Goal: Use online tool/utility: Utilize a website feature to perform a specific function

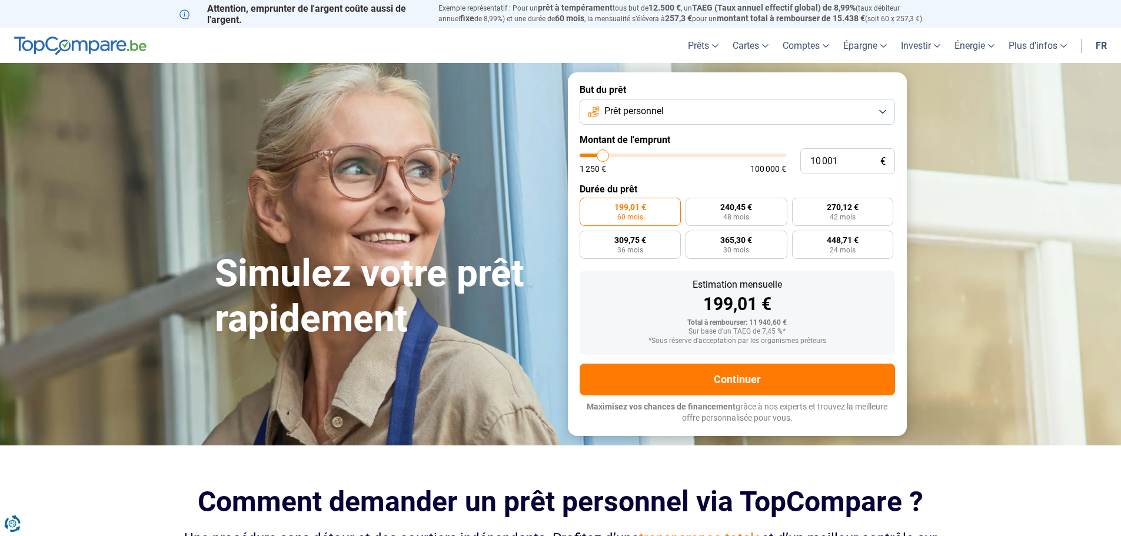
click at [652, 116] on span "Prêt personnel" at bounding box center [633, 111] width 59 height 13
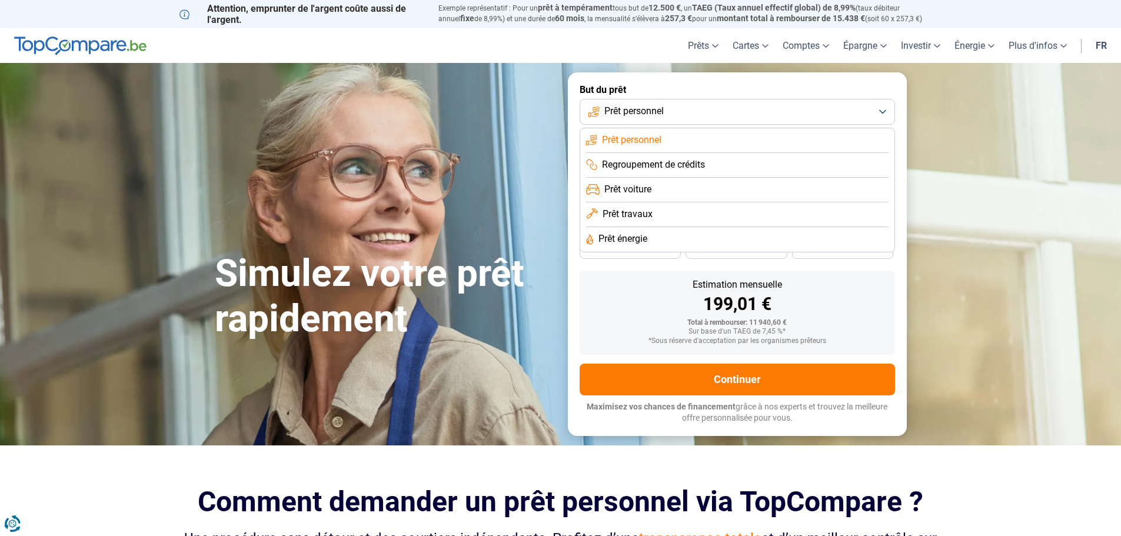
click at [620, 212] on span "Prêt travaux" at bounding box center [627, 214] width 50 height 13
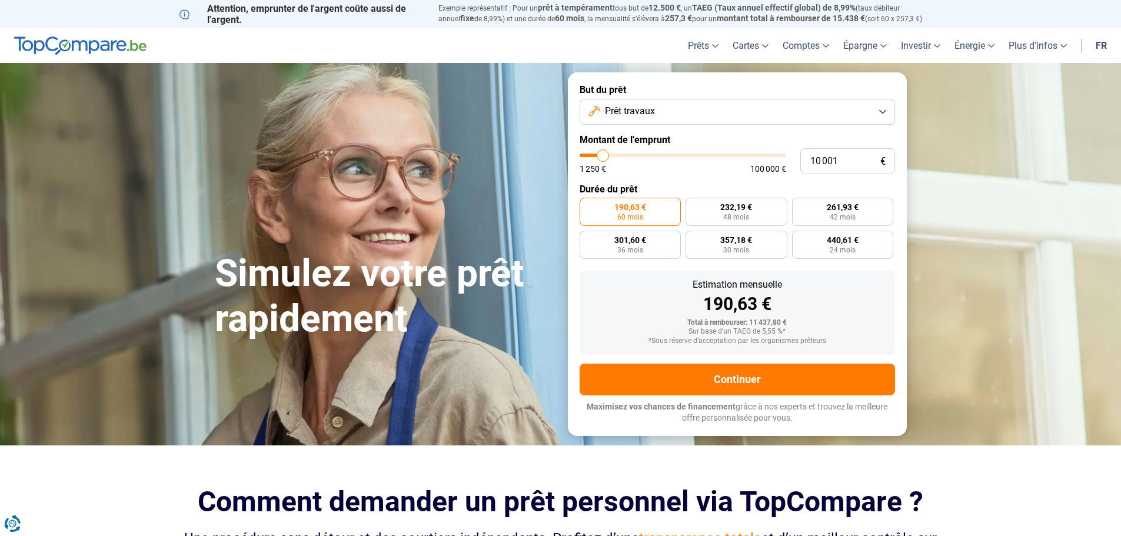
type input "10 500"
type input "10500"
type input "11 750"
type input "11750"
type input "13 250"
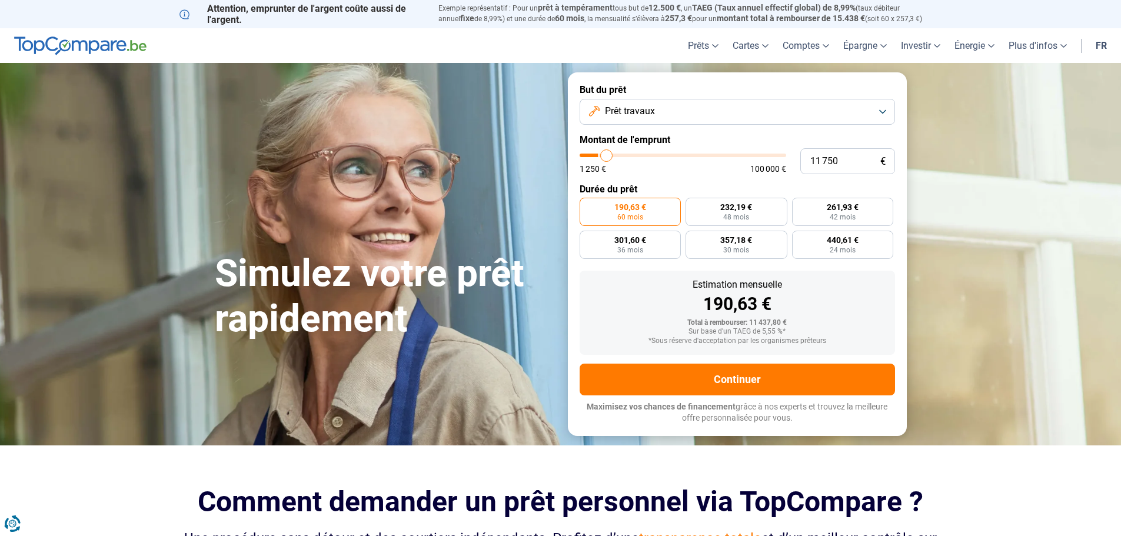
type input "13250"
type input "14 750"
type input "14750"
type input "16 000"
type input "16000"
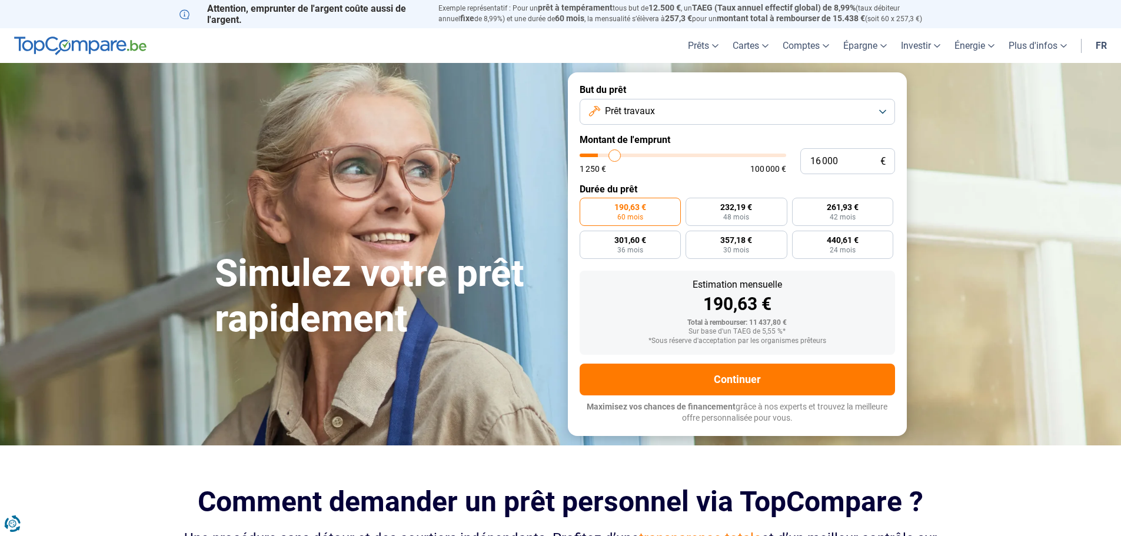
type input "16 500"
type input "16500"
type input "17 000"
type input "17000"
type input "17 250"
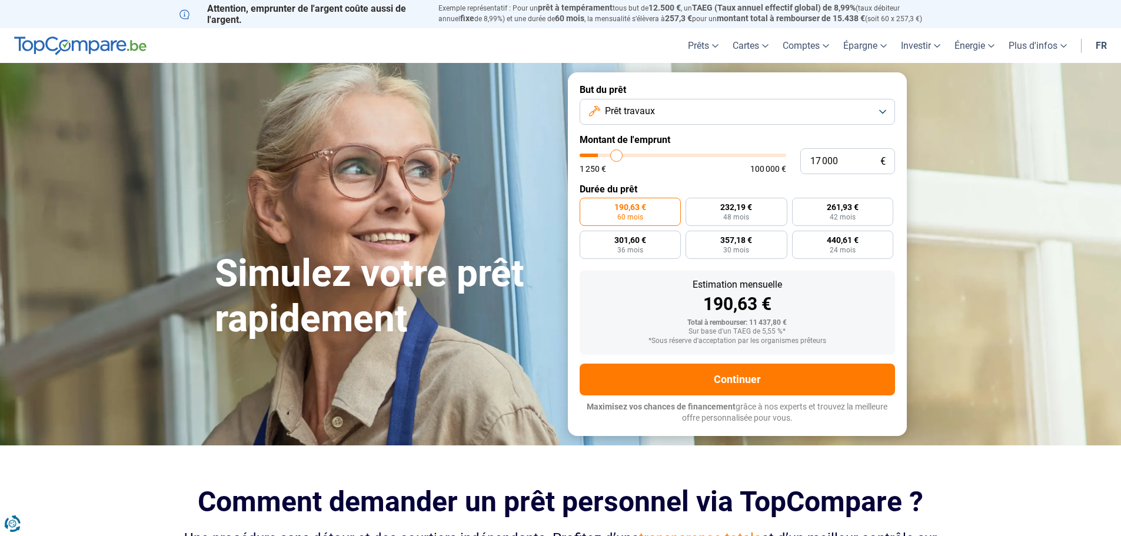
type input "17250"
type input "17 500"
type input "17500"
type input "17 750"
type input "17750"
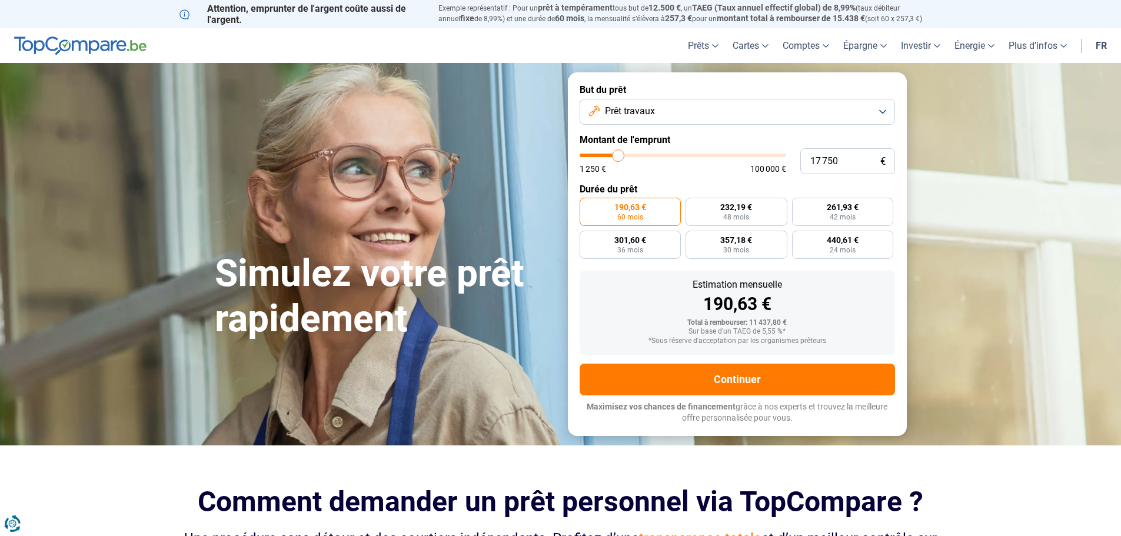
type input "18 750"
type input "18750"
type input "19 250"
type input "19250"
type input "19 750"
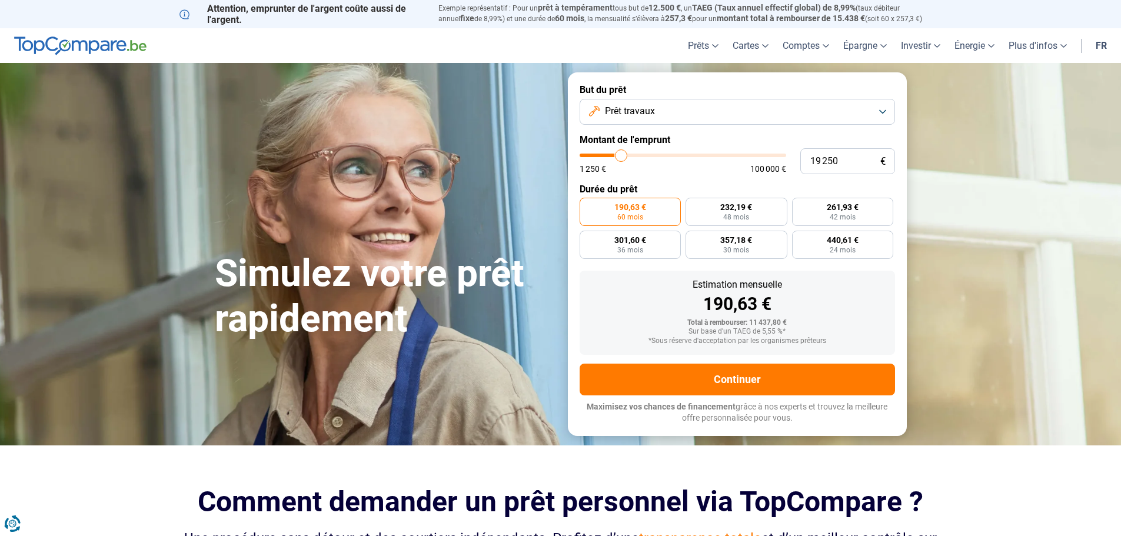
type input "19750"
type input "20 250"
type input "20250"
type input "20 750"
type input "20750"
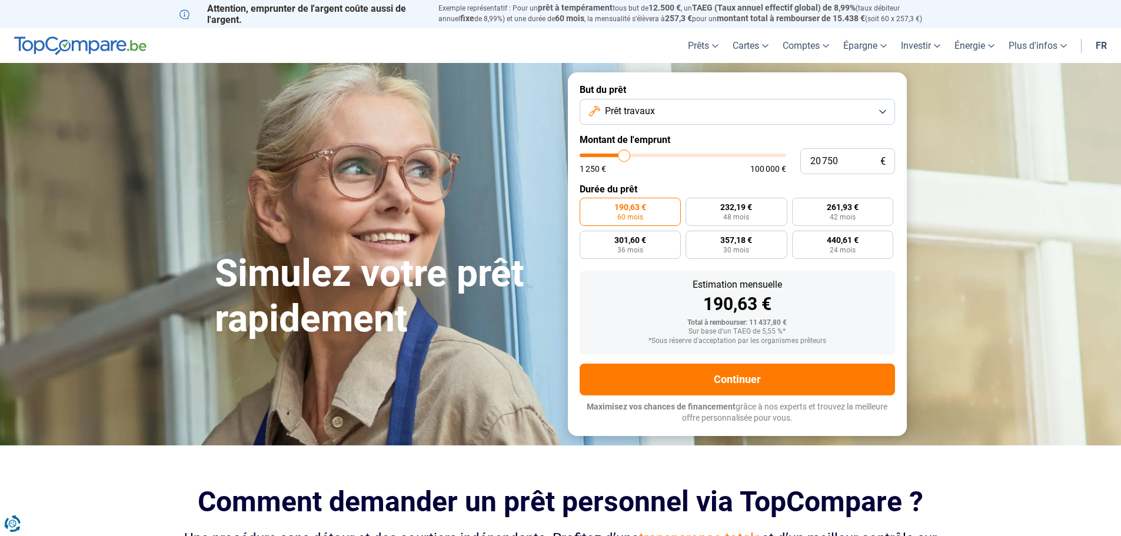
type input "21 500"
type input "21500"
type input "21 750"
type input "21750"
type input "22 000"
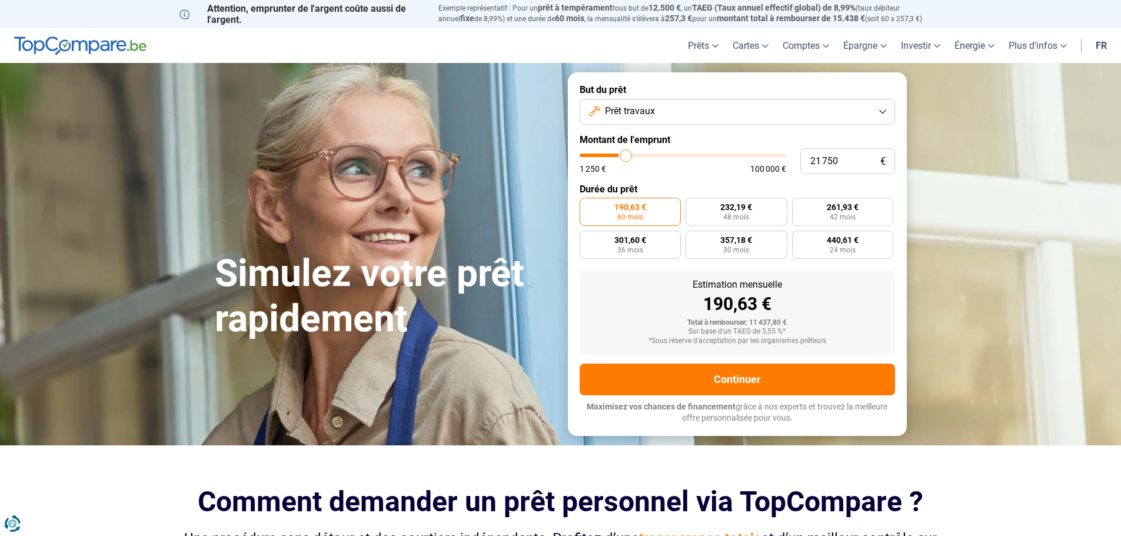
type input "22000"
type input "22 250"
type input "22250"
type input "22 750"
type input "22750"
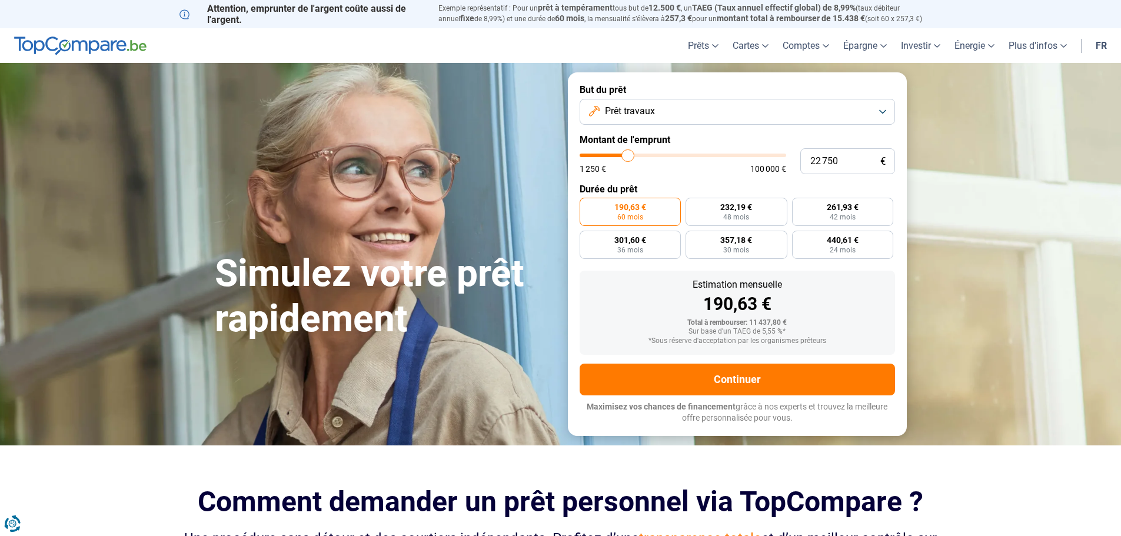
type input "23 000"
type input "23000"
type input "23 250"
type input "23250"
type input "23 500"
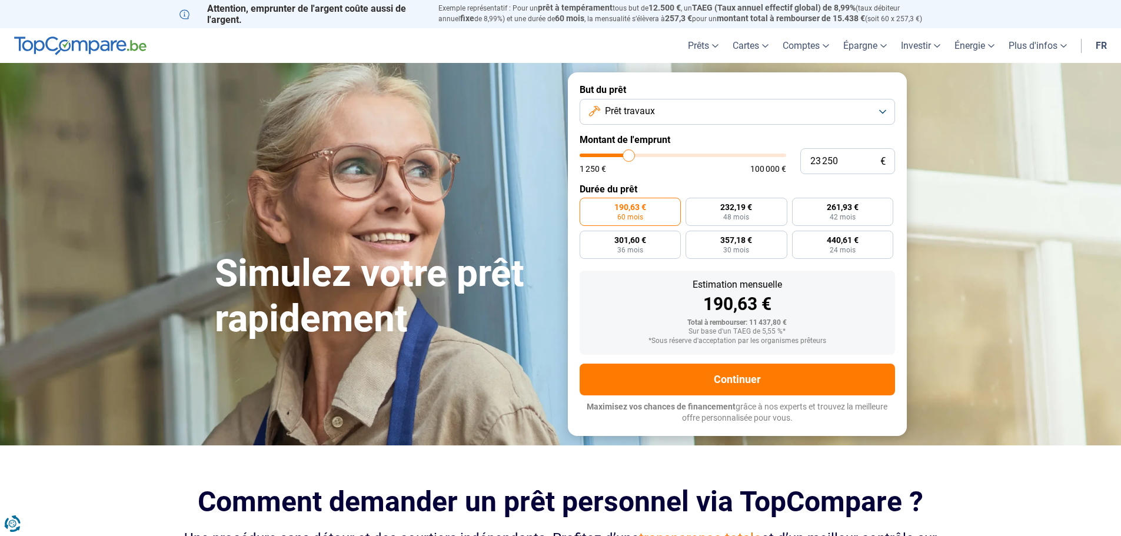
type input "23500"
type input "23 750"
type input "23750"
type input "24 250"
type input "24250"
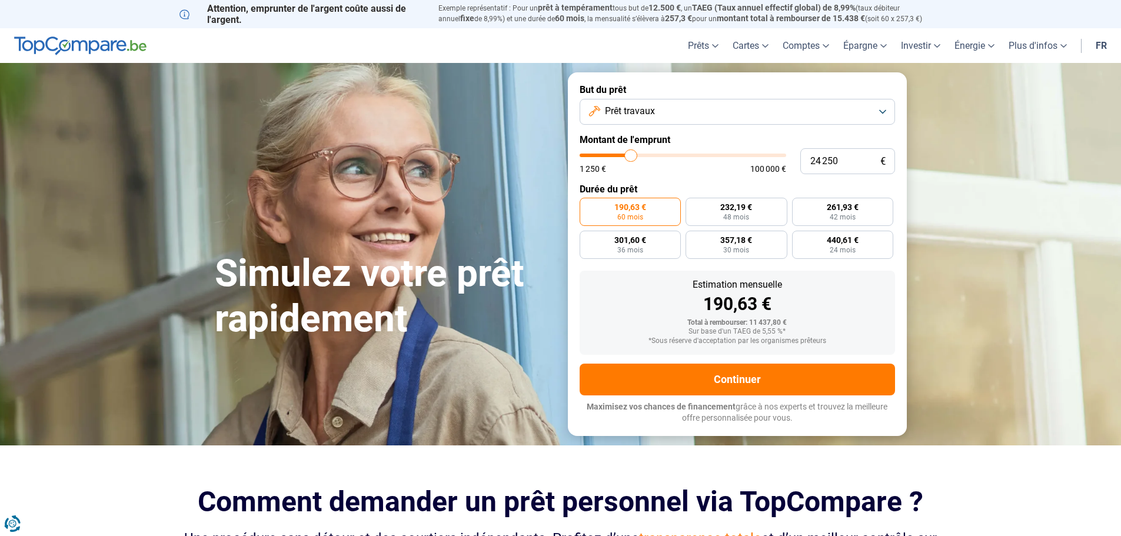
type input "24 500"
type input "24500"
type input "24 750"
type input "24750"
type input "25 250"
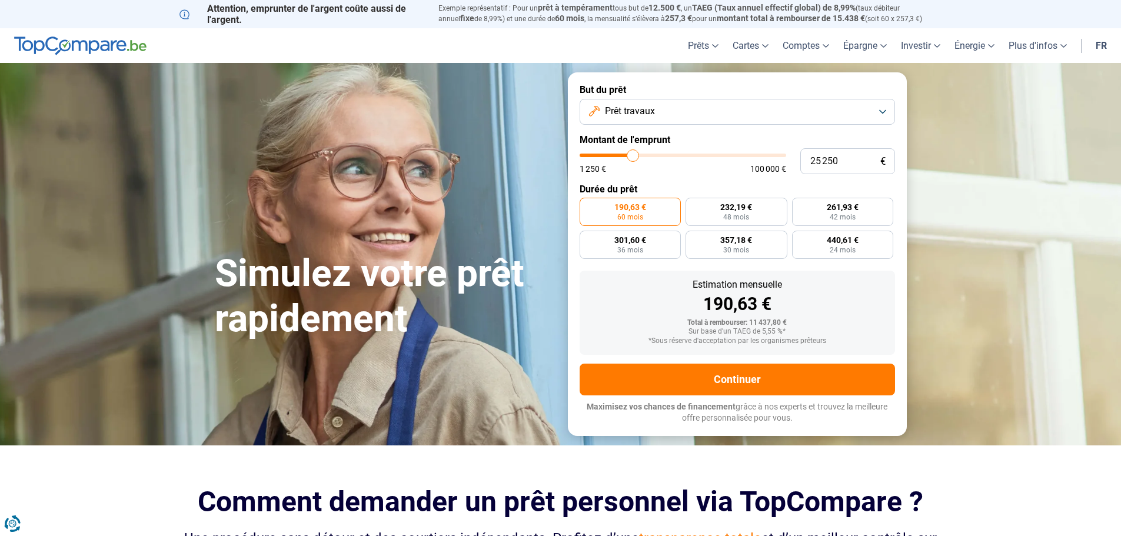
drag, startPoint x: 612, startPoint y: 158, endPoint x: 633, endPoint y: 155, distance: 20.8
type input "25250"
click at [633, 155] on input "range" at bounding box center [682, 156] width 206 height 4
radio input "false"
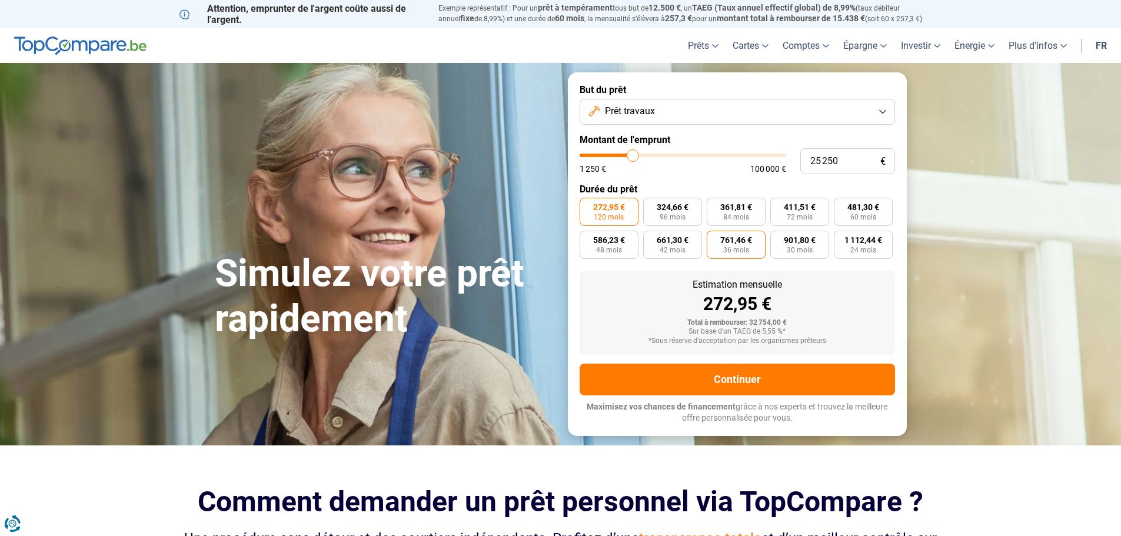
click at [728, 249] on span "36 mois" at bounding box center [736, 249] width 26 height 7
click at [714, 238] on input "761,46 € 36 mois" at bounding box center [711, 235] width 8 height 8
radio input "true"
click at [858, 246] on span "24 mois" at bounding box center [863, 249] width 26 height 7
click at [841, 238] on input "1 112,44 € 24 mois" at bounding box center [838, 235] width 8 height 8
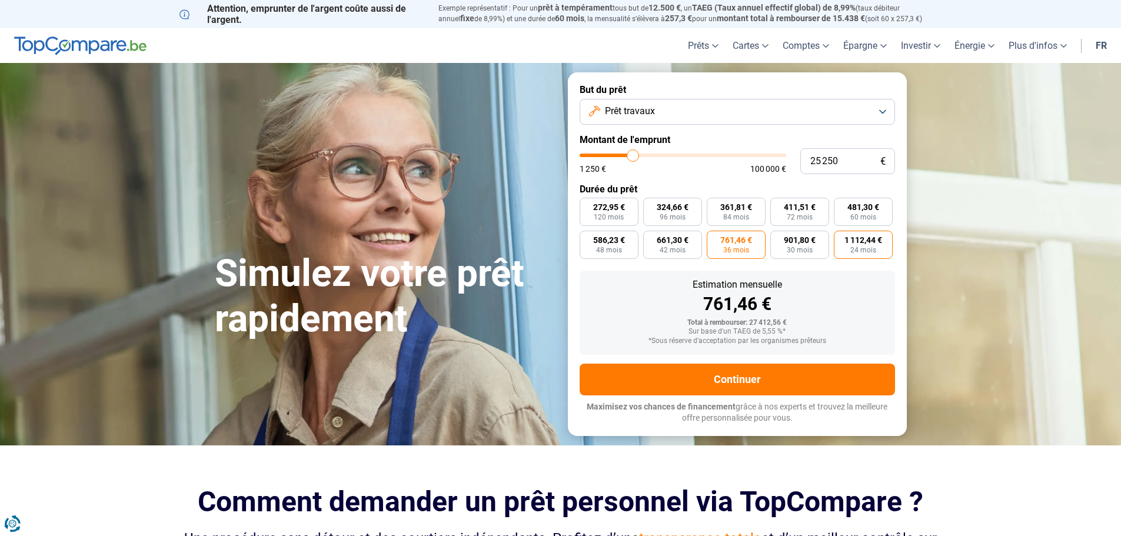
radio input "true"
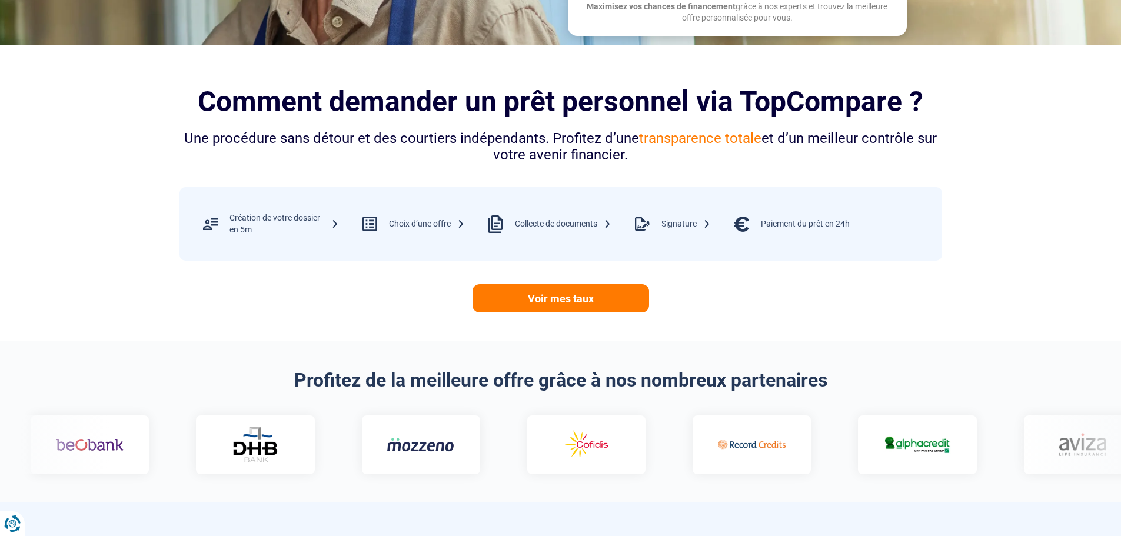
scroll to position [118, 0]
